Goal: Information Seeking & Learning: Learn about a topic

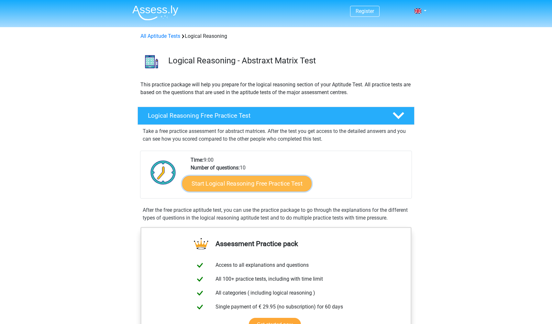
drag, startPoint x: 267, startPoint y: 191, endPoint x: 265, endPoint y: 183, distance: 8.7
click at [265, 183] on link "Start Logical Reasoning Free Practice Test" at bounding box center [246, 184] width 129 height 16
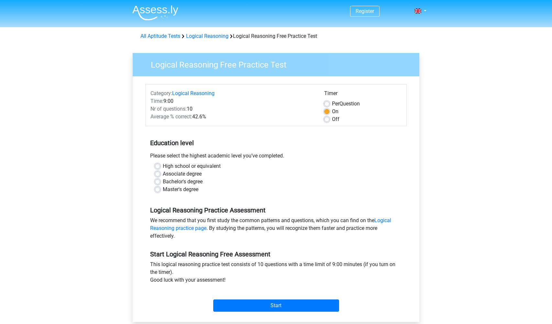
click at [163, 168] on label "High school or equivalent" at bounding box center [192, 166] width 58 height 8
click at [157, 168] on input "High school or equivalent" at bounding box center [157, 165] width 5 height 6
radio input "true"
click at [234, 301] on input "Start" at bounding box center [276, 306] width 126 height 12
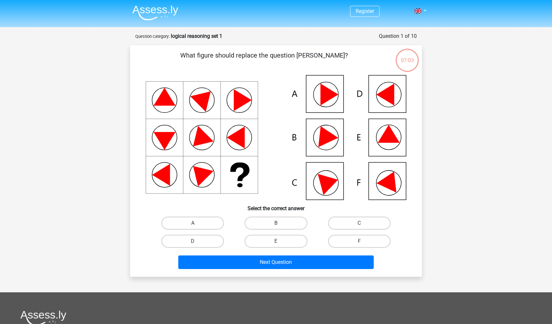
click at [387, 145] on icon at bounding box center [276, 137] width 261 height 125
click at [275, 237] on label "E" at bounding box center [276, 241] width 62 height 13
click at [276, 241] on input "E" at bounding box center [278, 243] width 4 height 4
radio input "true"
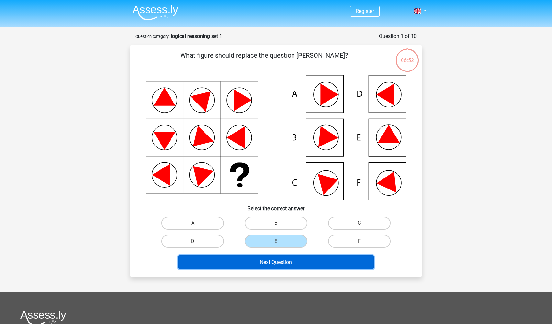
click at [268, 263] on button "Next Question" at bounding box center [276, 263] width 196 height 14
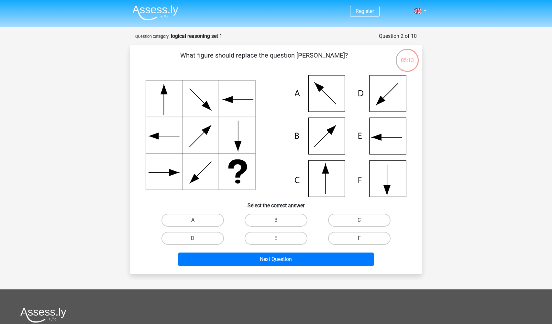
click at [208, 218] on label "A" at bounding box center [192, 220] width 62 height 13
click at [197, 220] on input "A" at bounding box center [195, 222] width 4 height 4
radio input "true"
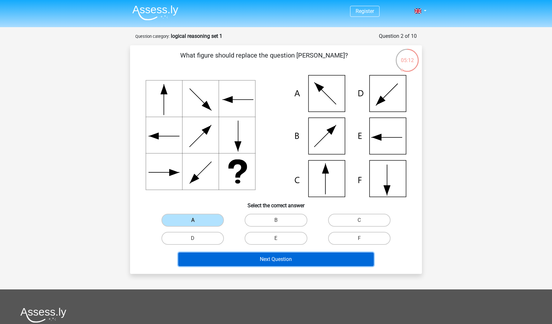
click at [236, 262] on button "Next Question" at bounding box center [276, 260] width 196 height 14
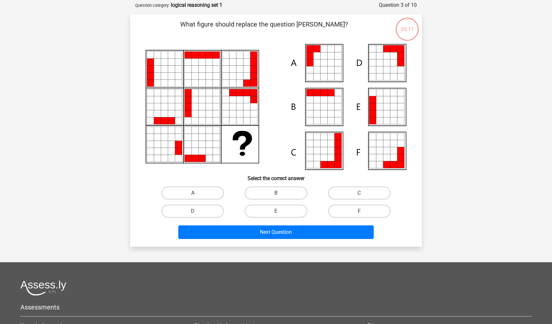
scroll to position [32, 0]
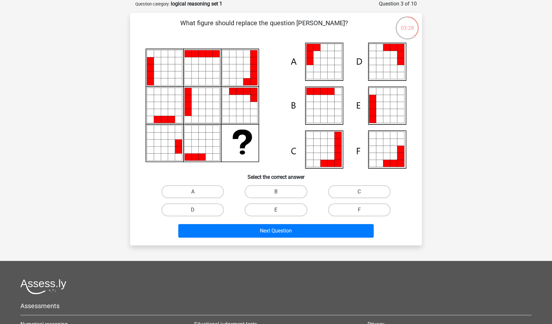
click at [374, 151] on icon at bounding box center [372, 149] width 7 height 7
click at [294, 189] on label "B" at bounding box center [276, 191] width 62 height 13
click at [280, 192] on input "B" at bounding box center [278, 194] width 4 height 4
radio input "true"
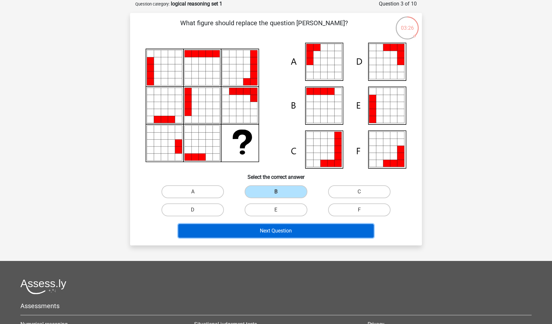
click at [278, 228] on button "Next Question" at bounding box center [276, 231] width 196 height 14
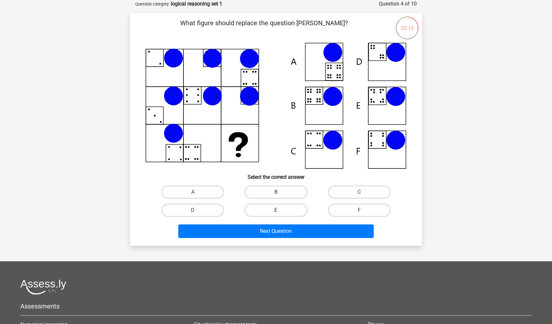
click at [284, 209] on label "E" at bounding box center [276, 210] width 62 height 13
click at [280, 210] on input "E" at bounding box center [278, 212] width 4 height 4
radio input "true"
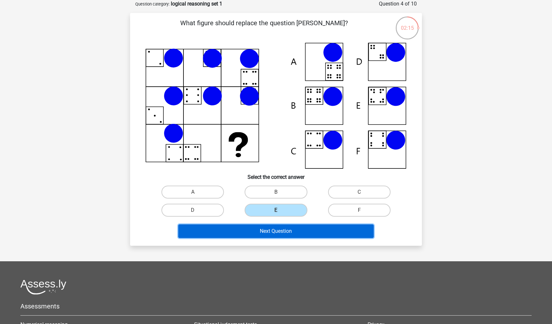
click at [278, 232] on button "Next Question" at bounding box center [276, 232] width 196 height 14
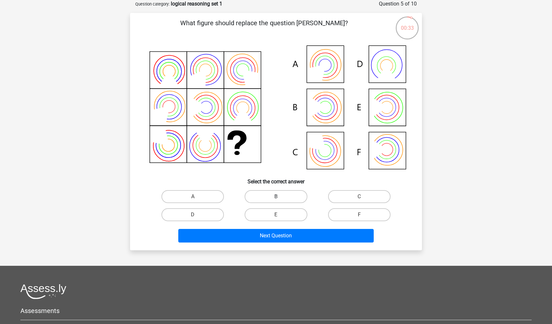
click at [258, 195] on label "B" at bounding box center [276, 196] width 62 height 13
click at [276, 197] on input "B" at bounding box center [278, 199] width 4 height 4
radio input "true"
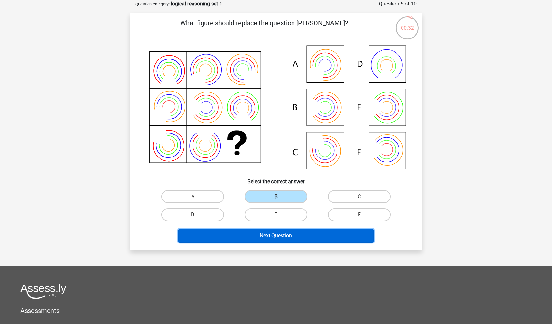
click at [280, 239] on button "Next Question" at bounding box center [276, 236] width 196 height 14
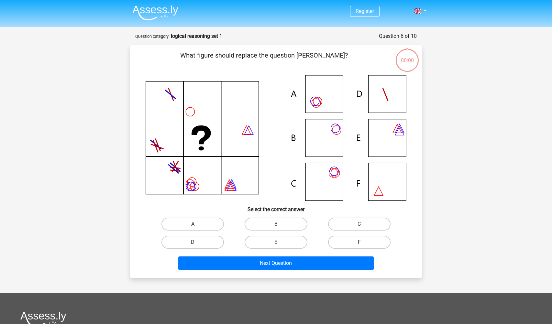
scroll to position [32, 0]
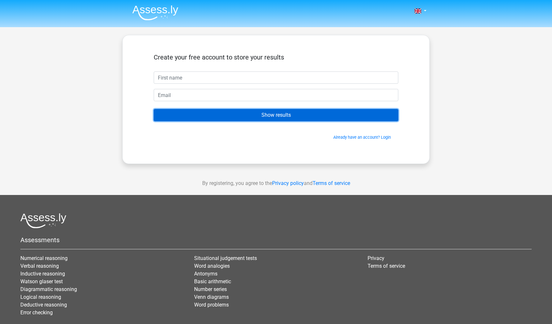
click at [218, 115] on input "Show results" at bounding box center [276, 115] width 245 height 12
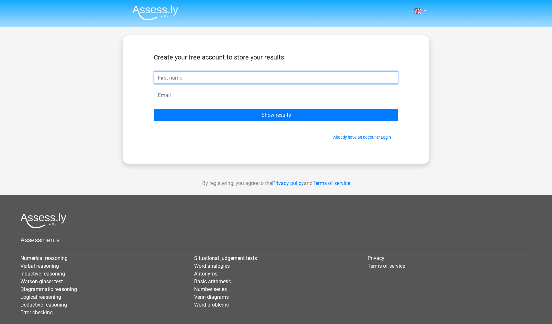
click at [217, 83] on input "text" at bounding box center [276, 78] width 245 height 12
type input "[PERSON_NAME]"
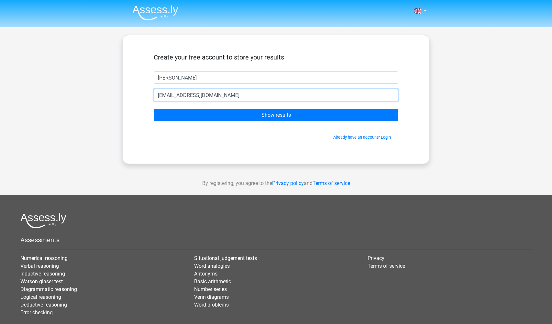
type input "[EMAIL_ADDRESS][DOMAIN_NAME]"
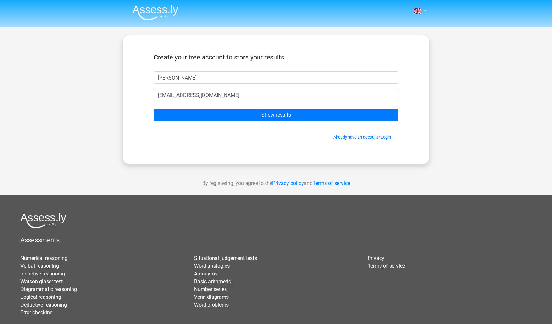
click at [241, 126] on form "Create your free account to store your results [PERSON_NAME] [EMAIL_ADDRESS][DO…" at bounding box center [276, 96] width 245 height 87
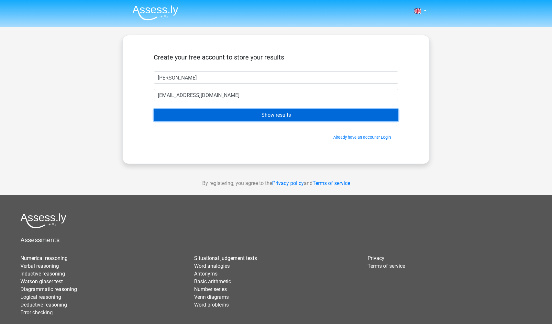
click at [241, 118] on input "Show results" at bounding box center [276, 115] width 245 height 12
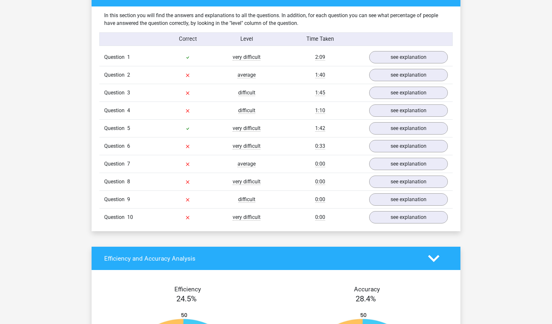
scroll to position [485, 0]
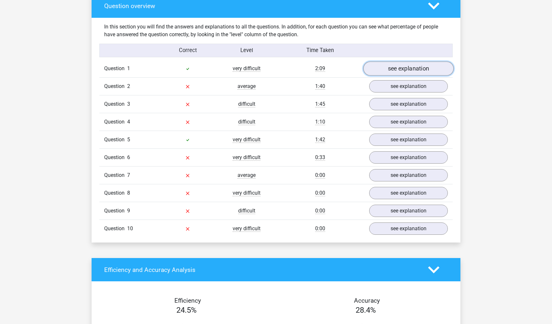
click at [398, 71] on link "see explanation" at bounding box center [408, 69] width 90 height 14
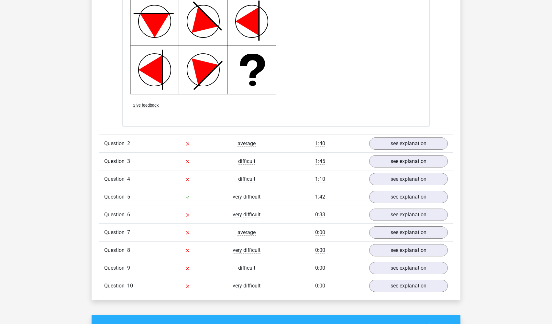
scroll to position [874, 0]
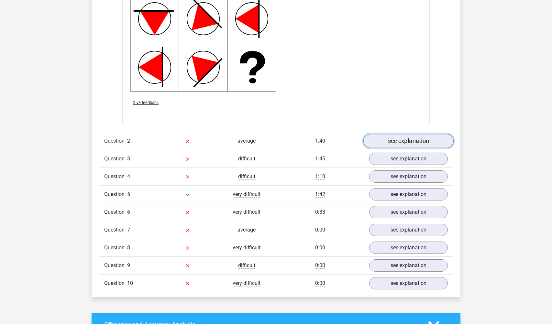
click at [391, 141] on link "see explanation" at bounding box center [408, 141] width 90 height 14
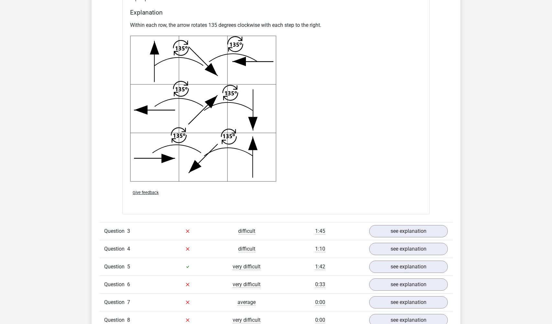
scroll to position [1327, 0]
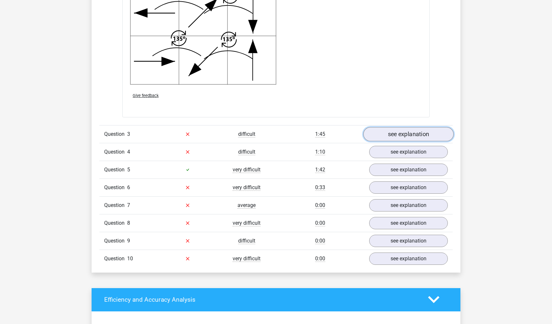
click at [419, 138] on link "see explanation" at bounding box center [408, 134] width 90 height 14
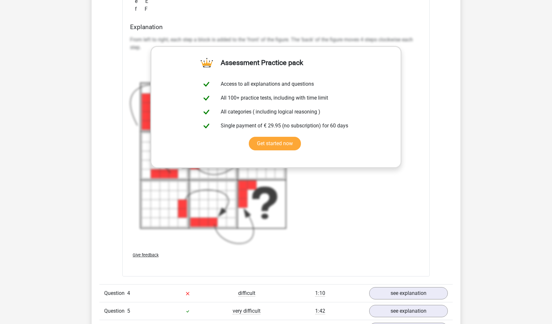
scroll to position [1618, 0]
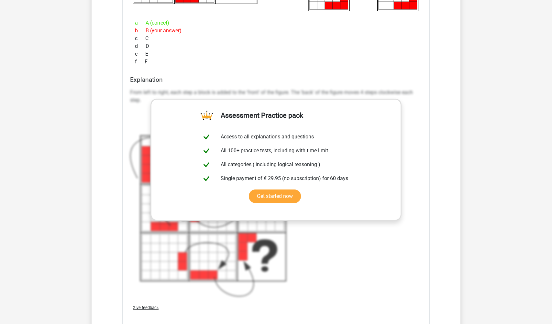
click at [289, 198] on link "Get started now" at bounding box center [275, 197] width 52 height 14
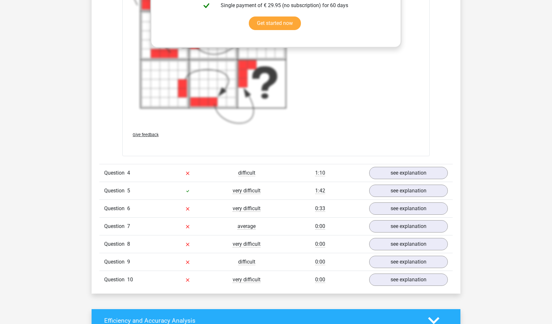
scroll to position [1812, 0]
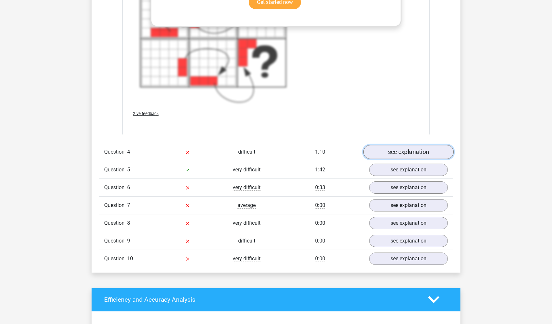
click at [398, 155] on link "see explanation" at bounding box center [408, 152] width 90 height 14
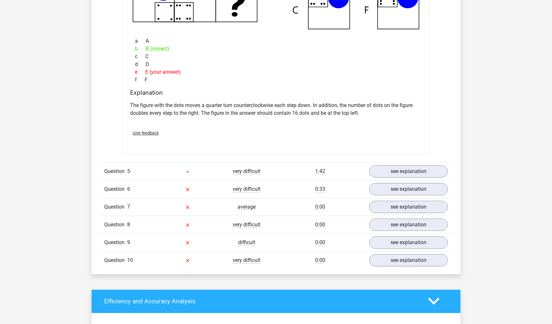
scroll to position [2071, 0]
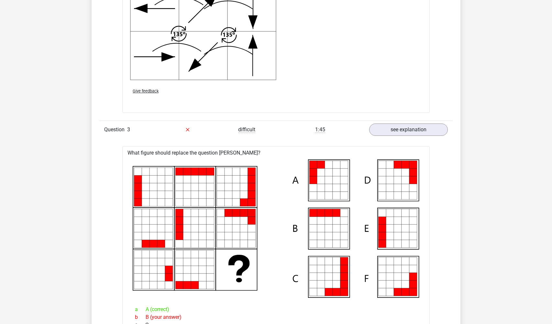
scroll to position [1327, 0]
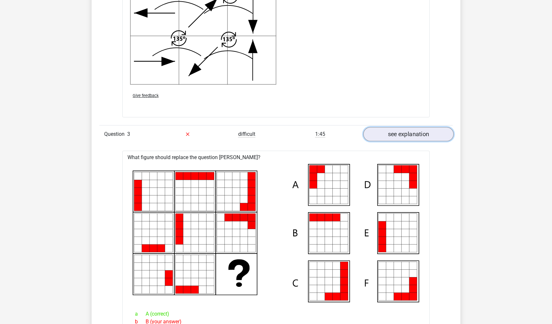
click at [386, 138] on link "see explanation" at bounding box center [408, 134] width 90 height 14
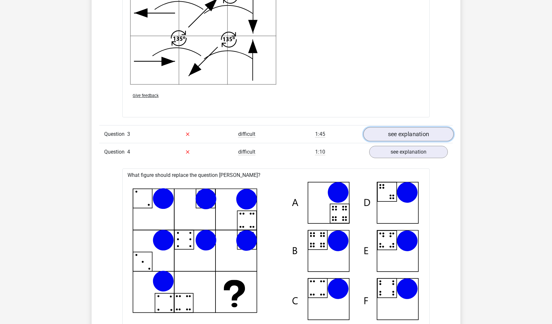
click at [386, 138] on link "see explanation" at bounding box center [408, 134] width 90 height 14
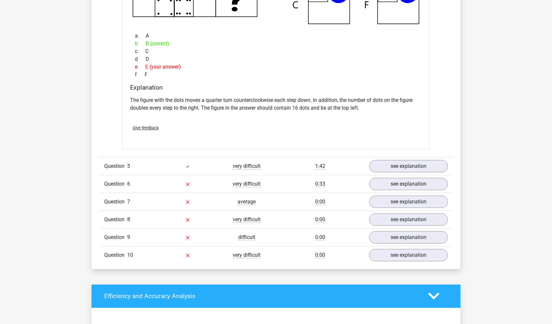
scroll to position [2168, 0]
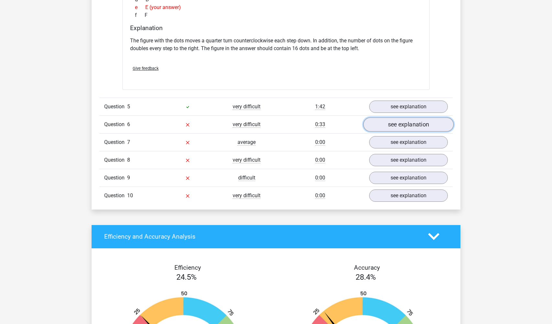
click at [399, 128] on link "see explanation" at bounding box center [408, 124] width 90 height 14
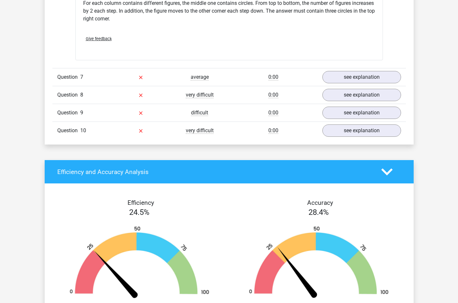
scroll to position [2557, 0]
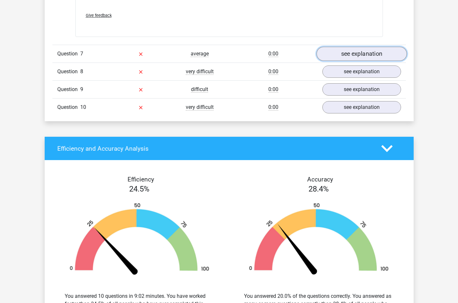
click at [377, 54] on link "see explanation" at bounding box center [361, 54] width 90 height 14
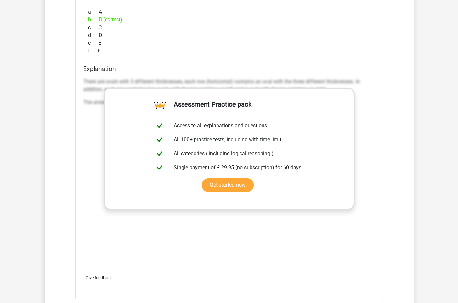
scroll to position [2913, 0]
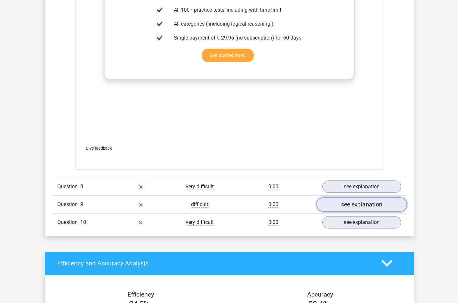
click at [366, 205] on link "see explanation" at bounding box center [361, 204] width 90 height 14
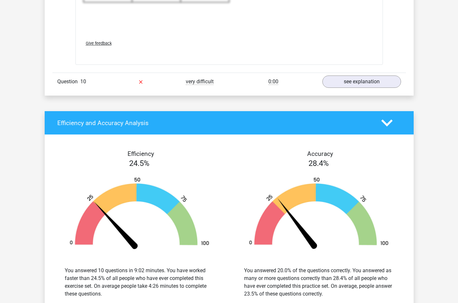
scroll to position [3528, 0]
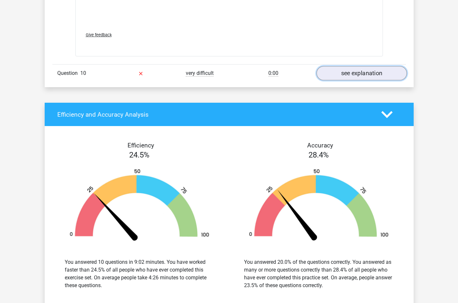
click at [353, 76] on link "see explanation" at bounding box center [361, 73] width 90 height 14
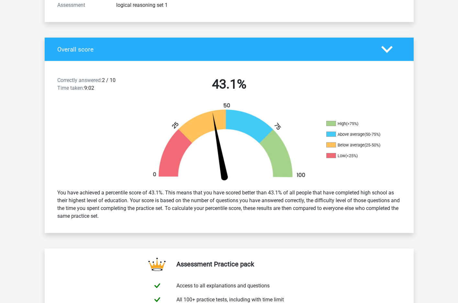
scroll to position [0, 0]
